Goal: Navigation & Orientation: Find specific page/section

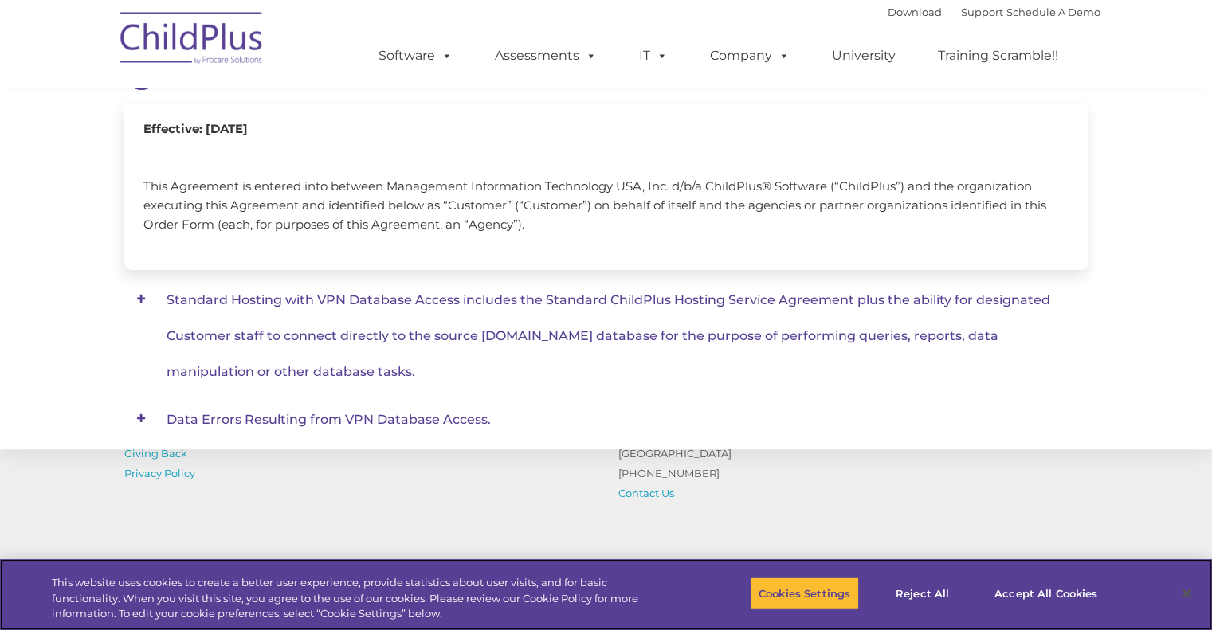
scroll to position [245, 0]
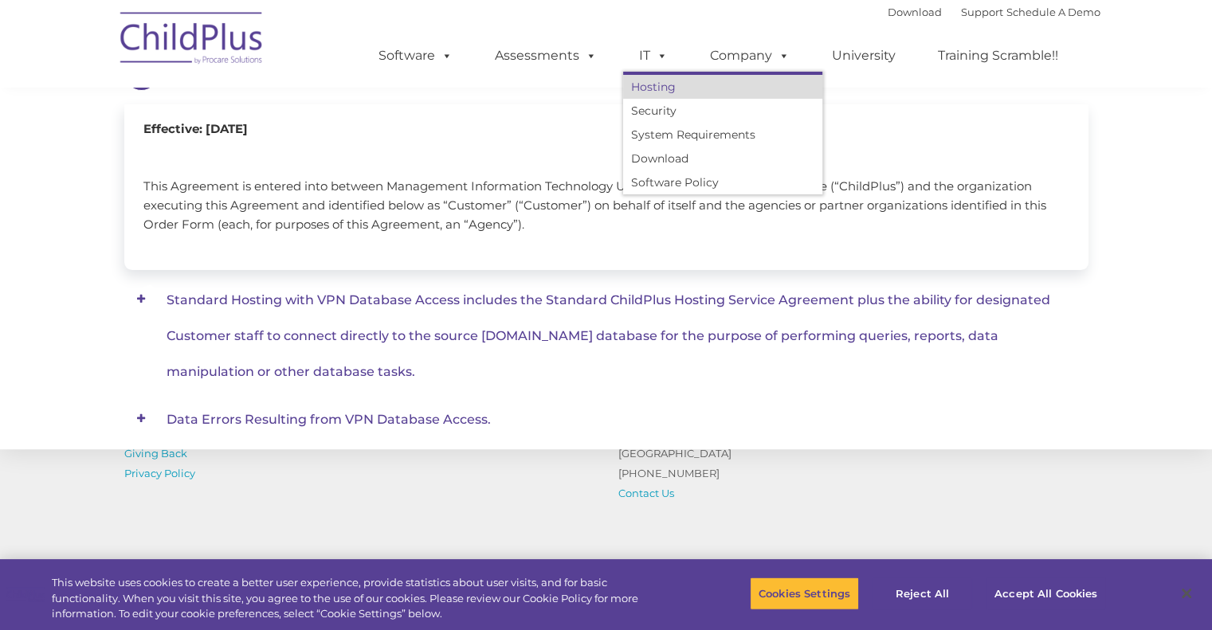
click at [676, 87] on link "Hosting" at bounding box center [722, 87] width 199 height 24
